Goal: Browse casually

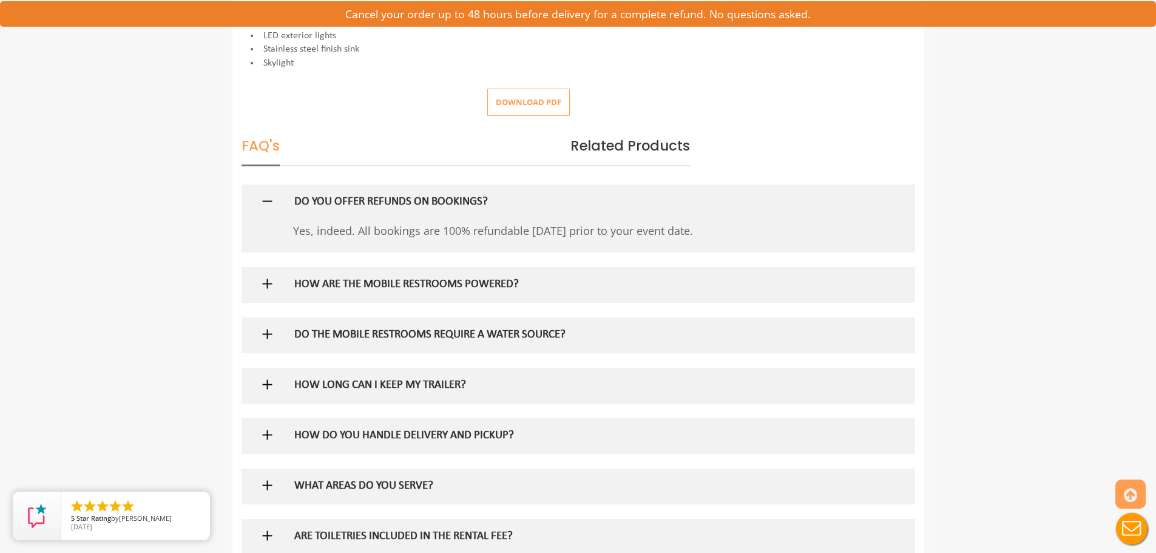
scroll to position [607, 0]
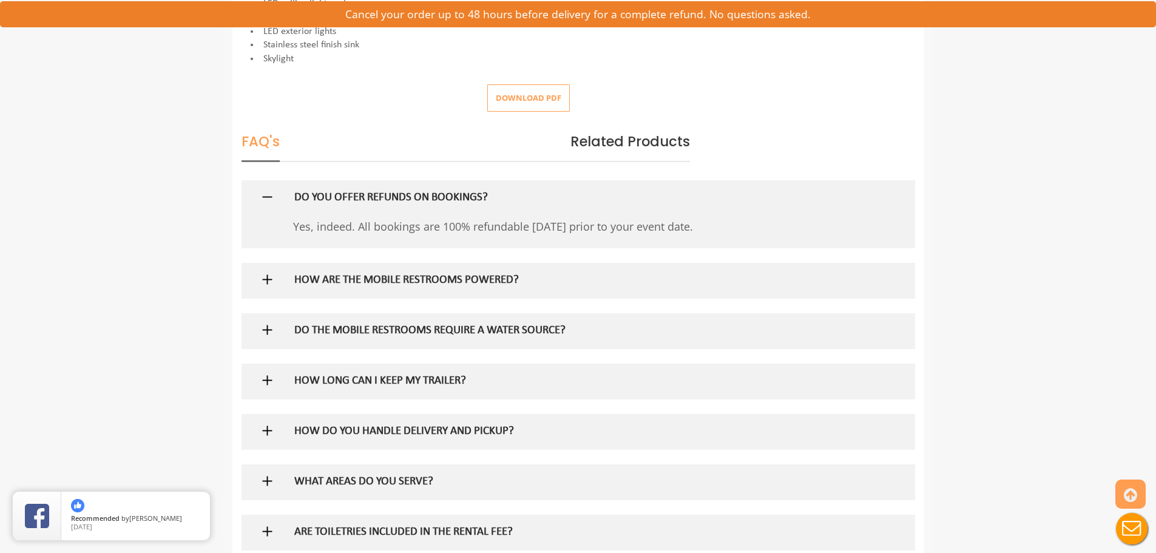
click at [269, 283] on img at bounding box center [267, 279] width 15 height 15
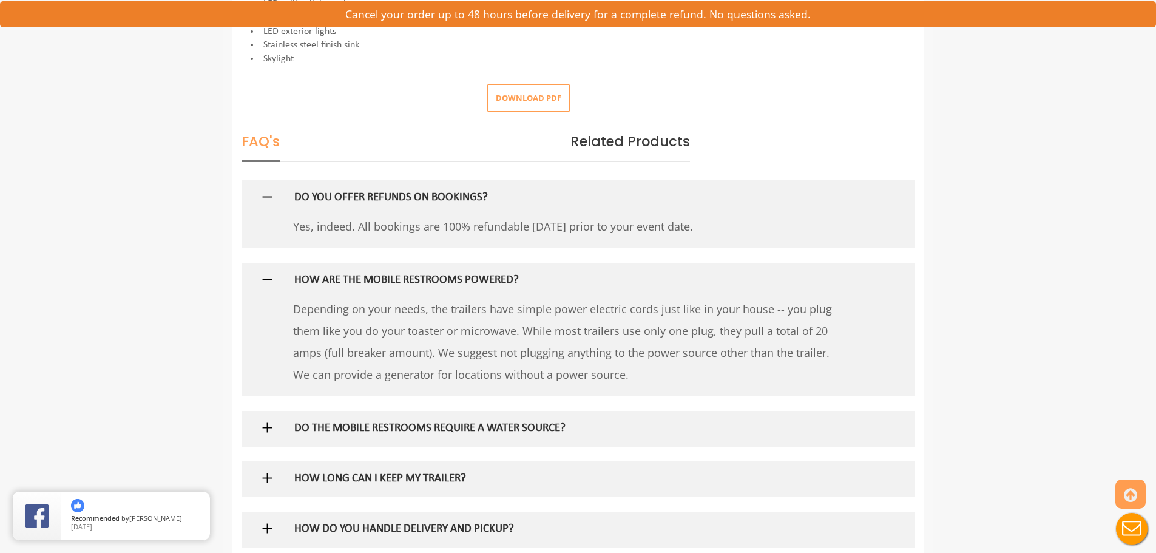
click at [269, 427] on img at bounding box center [267, 427] width 15 height 15
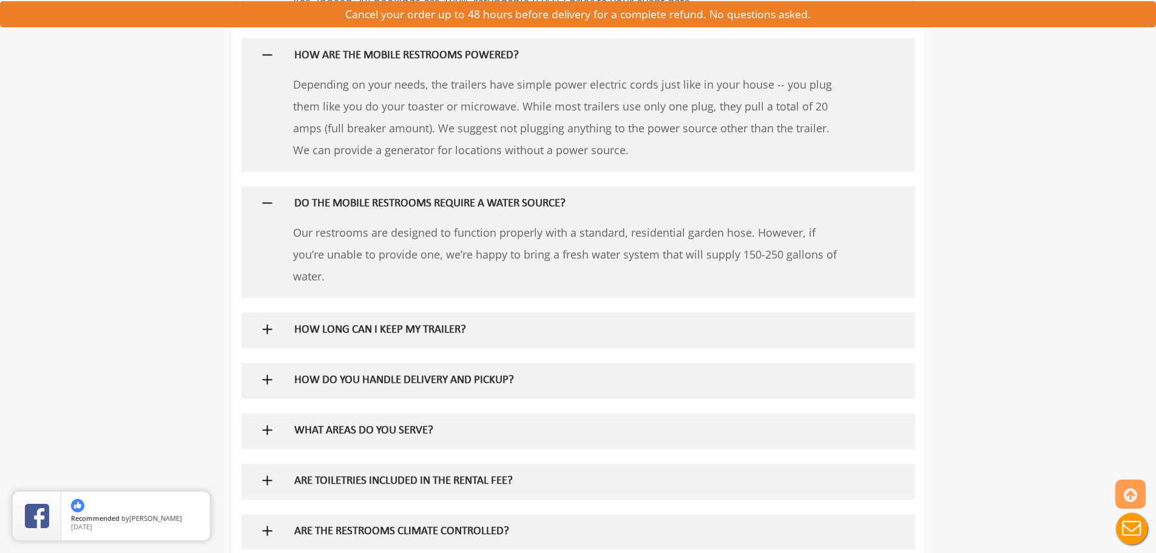
scroll to position [850, 0]
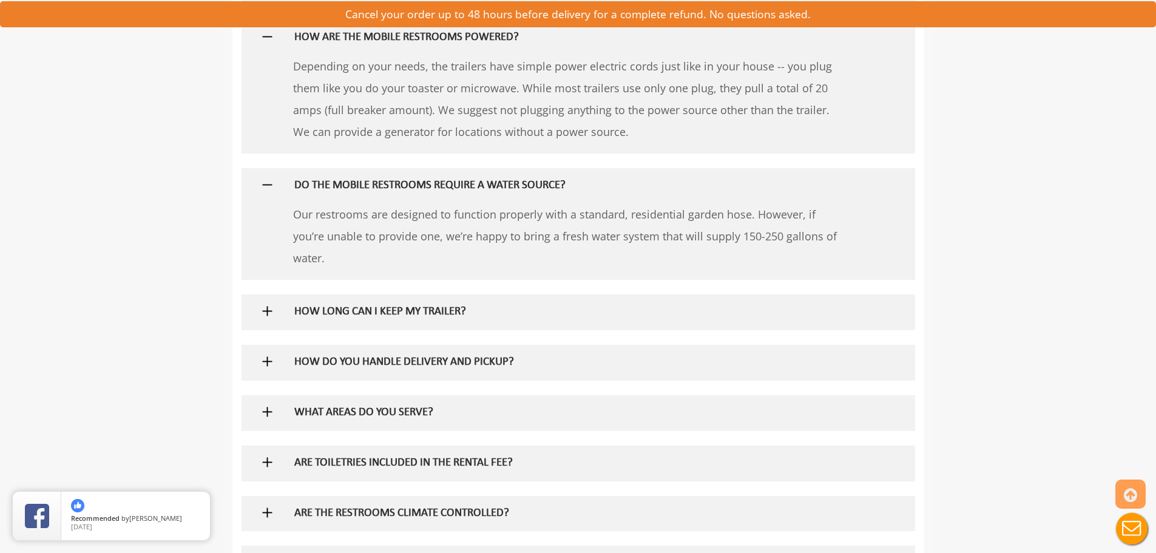
click at [269, 310] on img at bounding box center [267, 310] width 15 height 15
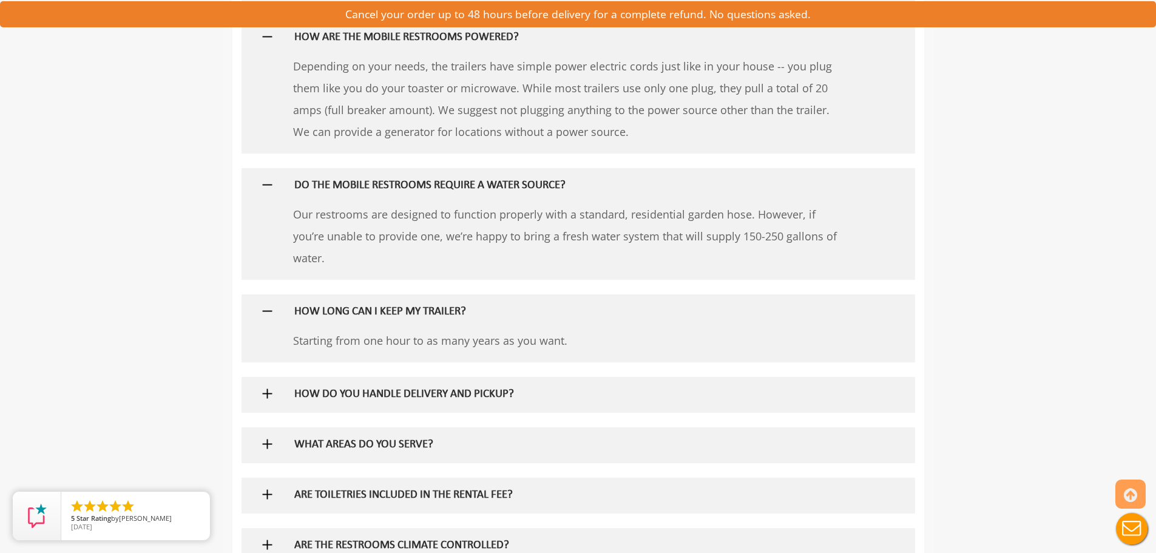
click at [268, 395] on img at bounding box center [267, 393] width 15 height 15
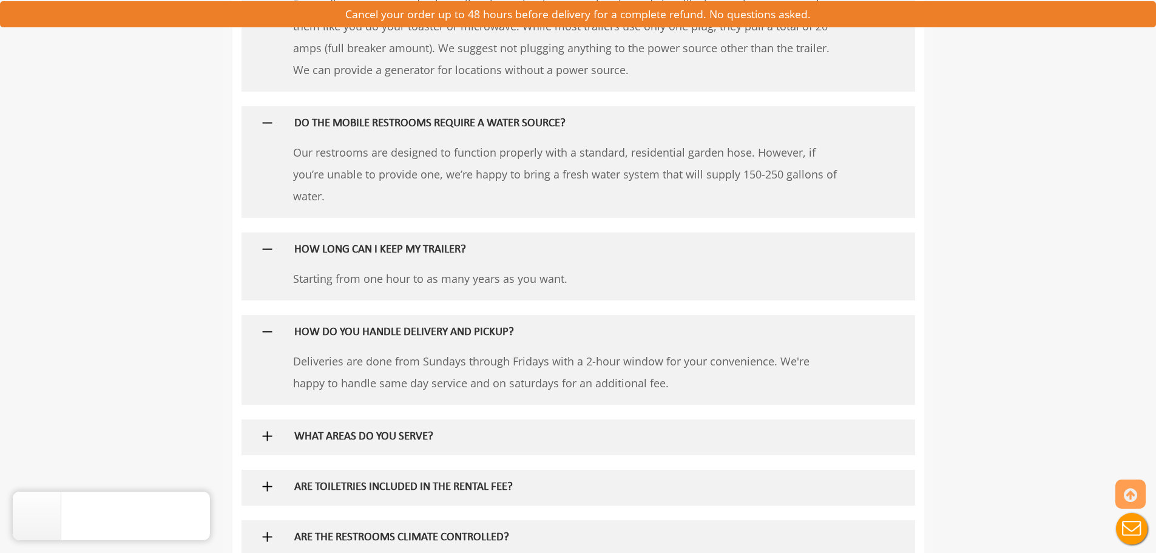
scroll to position [971, 0]
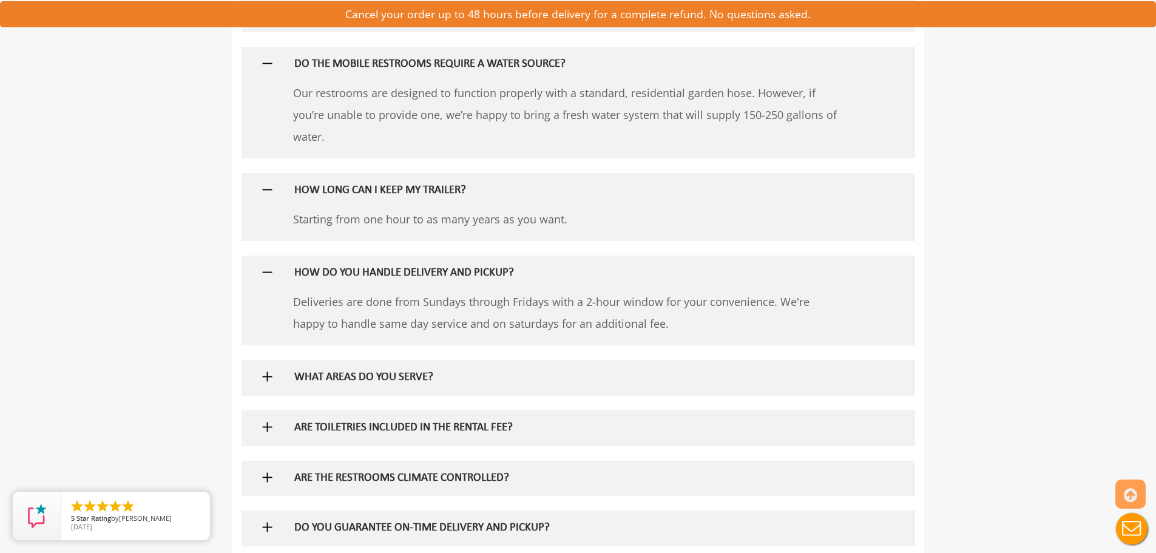
click at [266, 376] on img at bounding box center [267, 376] width 15 height 15
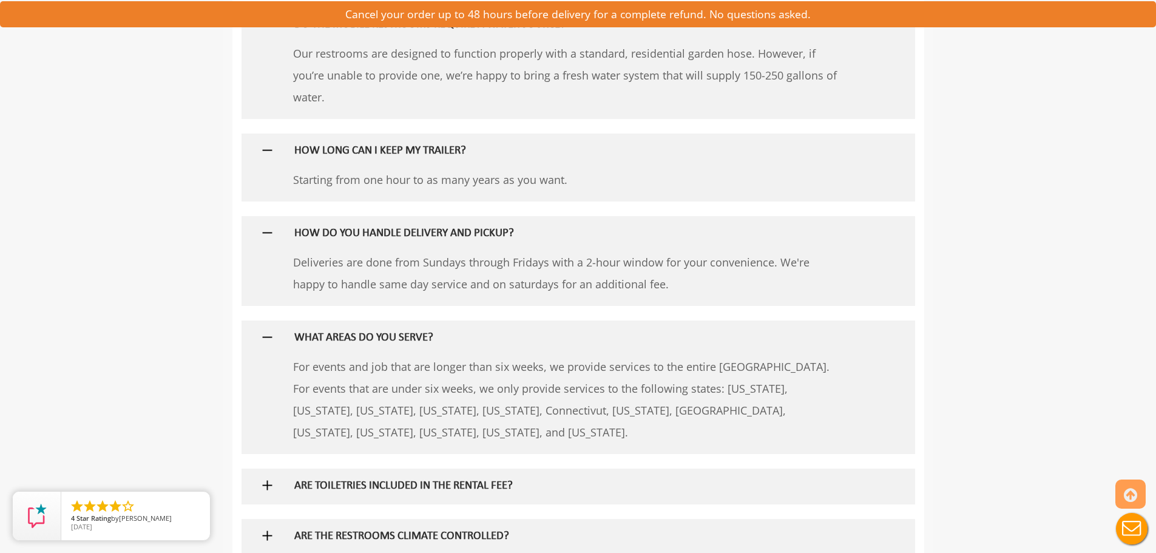
scroll to position [1092, 0]
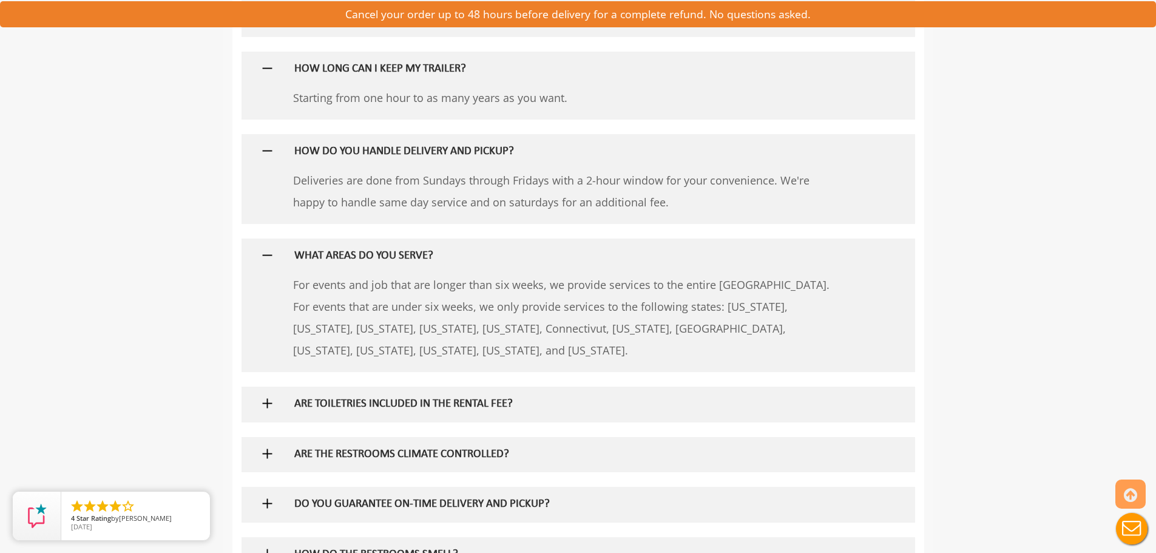
click at [268, 404] on img at bounding box center [267, 403] width 15 height 15
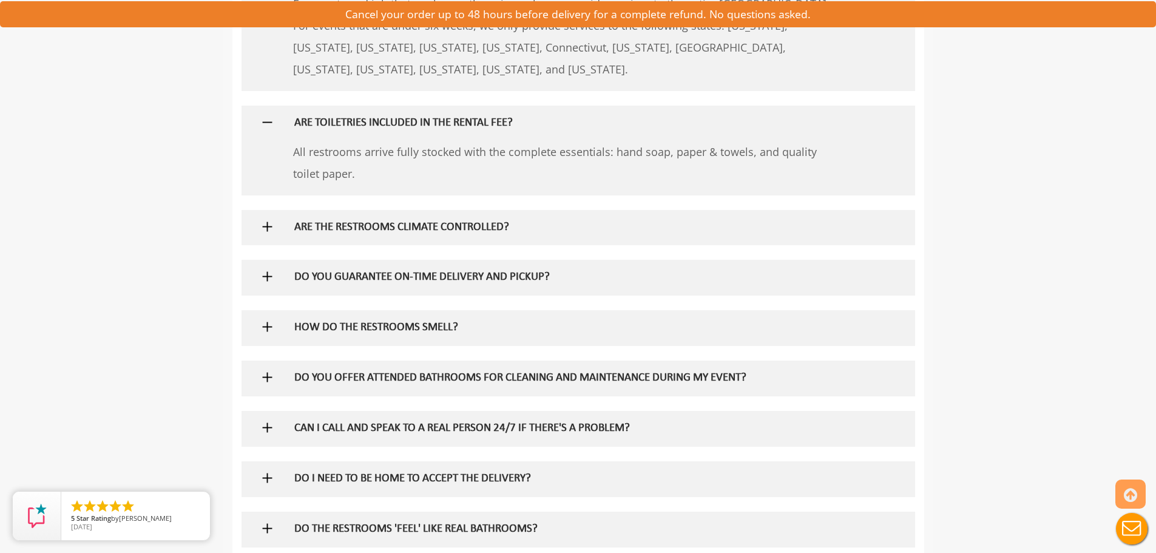
scroll to position [1367, 0]
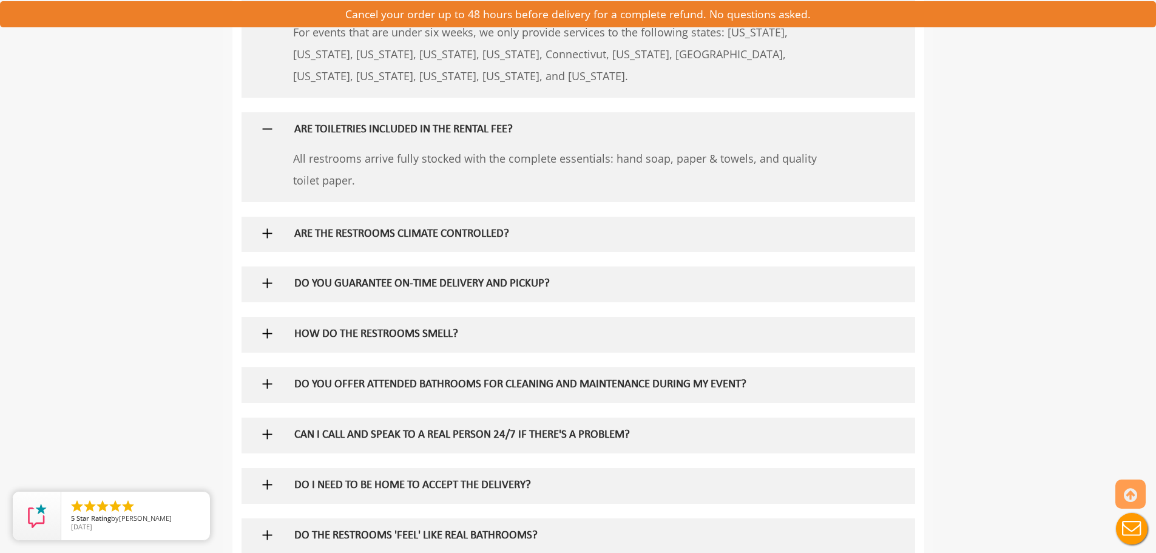
click at [267, 334] on img at bounding box center [267, 333] width 15 height 15
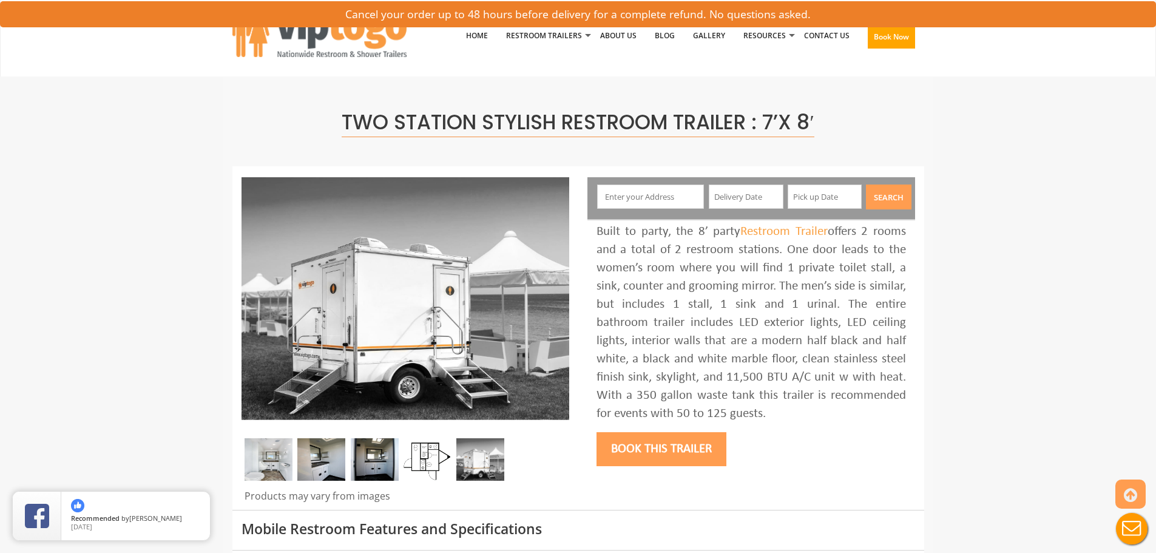
scroll to position [0, 0]
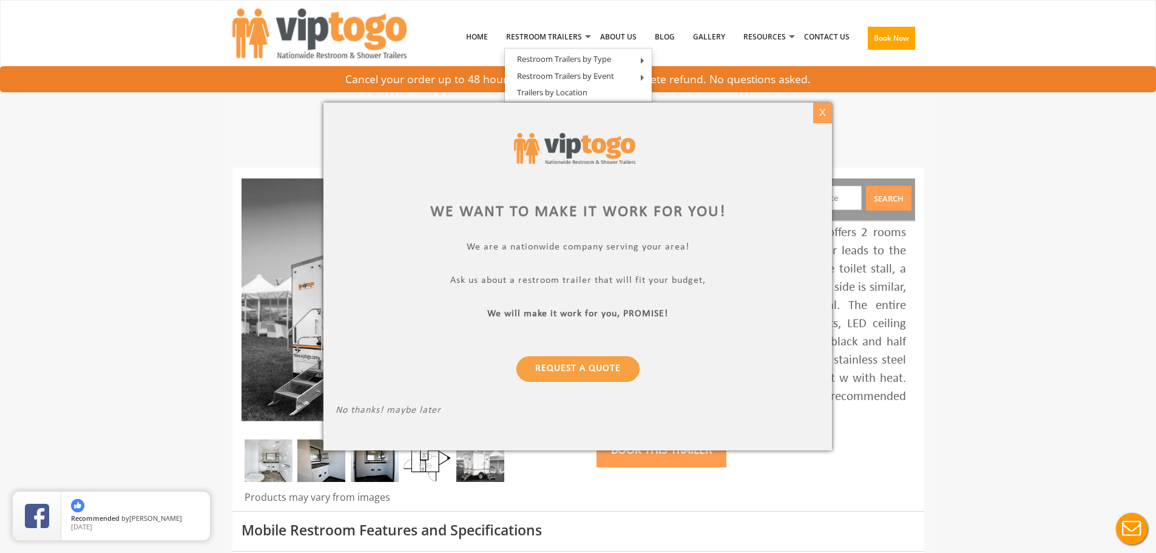
click at [823, 112] on div "X" at bounding box center [822, 113] width 19 height 21
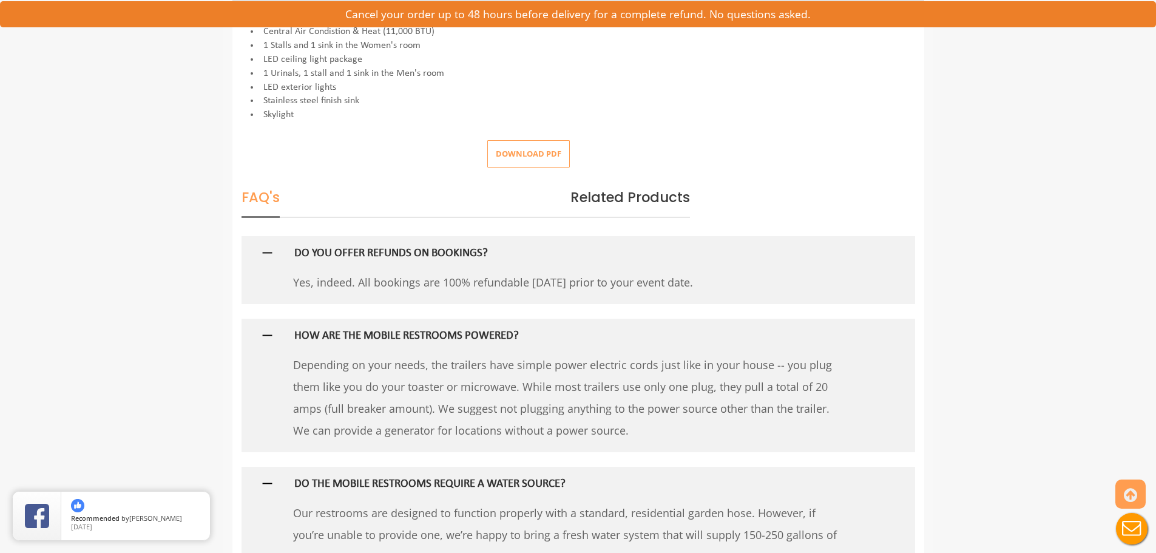
scroll to position [425, 0]
